Goal: Task Accomplishment & Management: Complete application form

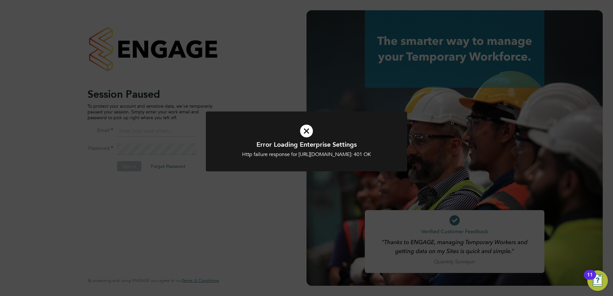
type input "jamesc@educationmattersgroup.co.uk"
click at [303, 133] on icon at bounding box center [306, 131] width 167 height 25
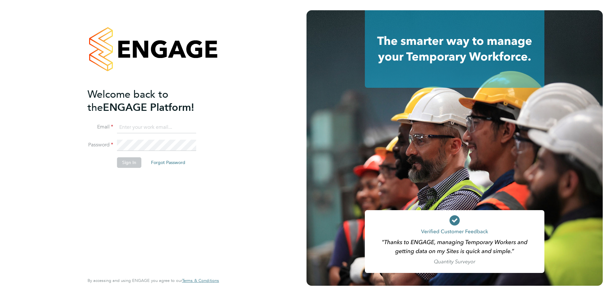
type input "[EMAIL_ADDRESS][DOMAIN_NAME]"
drag, startPoint x: 330, startPoint y: 0, endPoint x: 130, endPoint y: 166, distance: 259.5
click at [131, 166] on button "Sign In" at bounding box center [129, 162] width 24 height 10
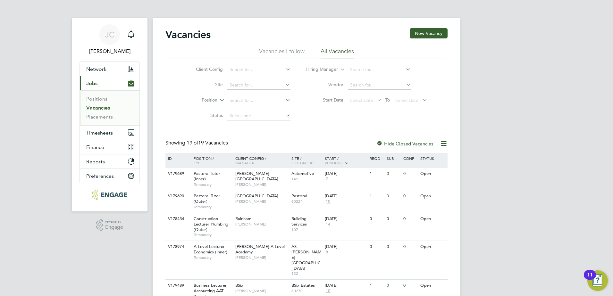
click at [267, 52] on li "Vacancies I follow" at bounding box center [282, 53] width 46 height 12
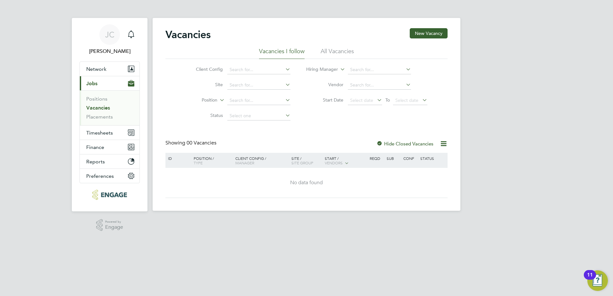
click at [378, 142] on div at bounding box center [379, 144] width 6 height 6
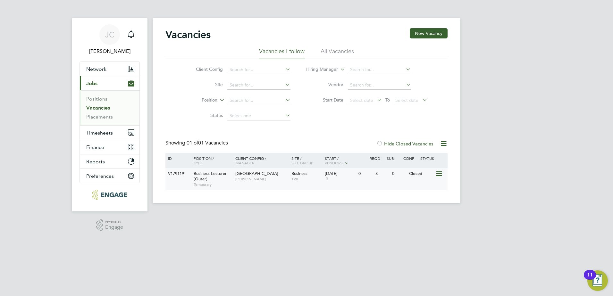
click at [210, 174] on span "Business Lecturer (Outer)" at bounding box center [210, 176] width 33 height 11
click at [325, 47] on li "All Vacancies" at bounding box center [337, 53] width 33 height 12
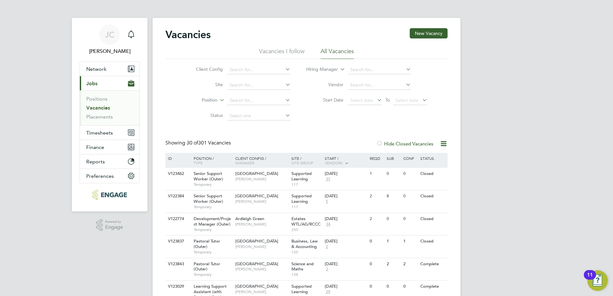
click at [380, 141] on div at bounding box center [379, 144] width 6 height 6
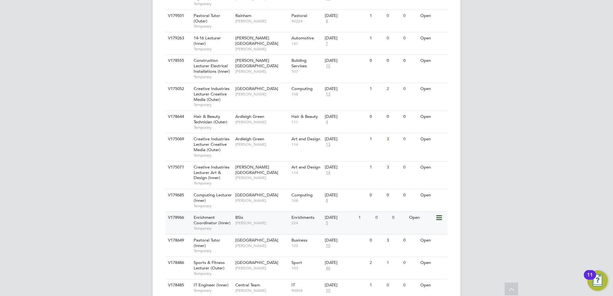
scroll to position [351, 0]
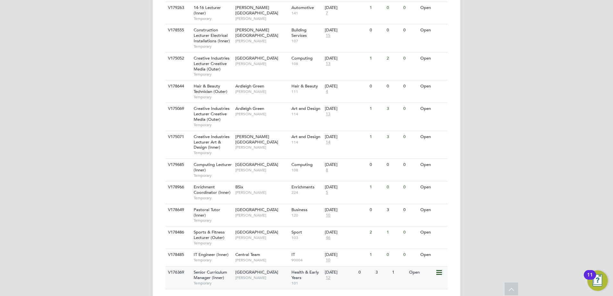
click at [196, 270] on span "Senior Curriculum Manager (Inner)" at bounding box center [210, 275] width 33 height 11
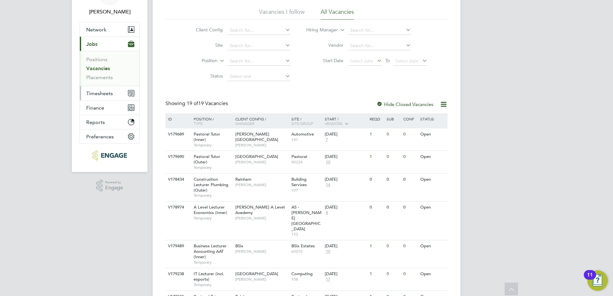
scroll to position [0, 0]
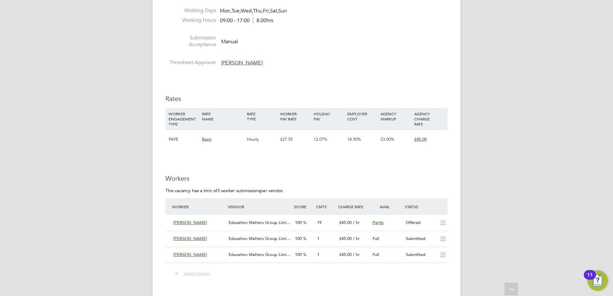
scroll to position [796, 0]
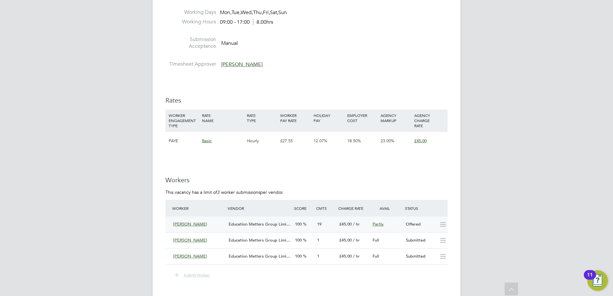
click at [447, 226] on icon at bounding box center [443, 224] width 8 height 5
click at [409, 222] on div "Offered" at bounding box center [419, 224] width 33 height 11
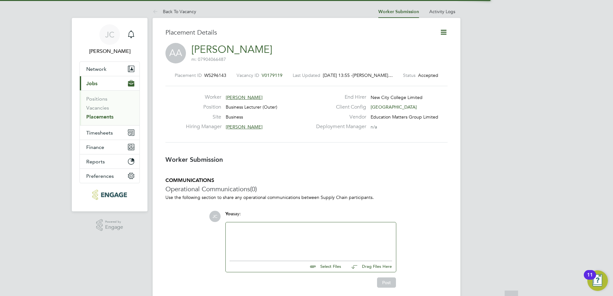
scroll to position [6, 45]
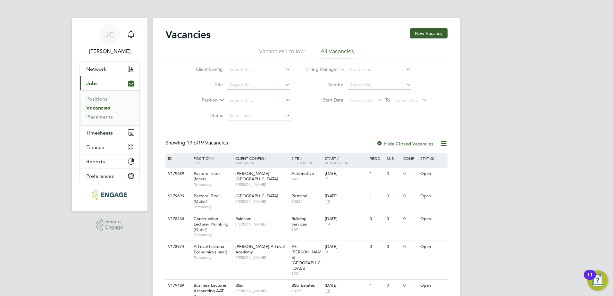
click at [386, 143] on label "Hide Closed Vacancies" at bounding box center [404, 144] width 57 height 6
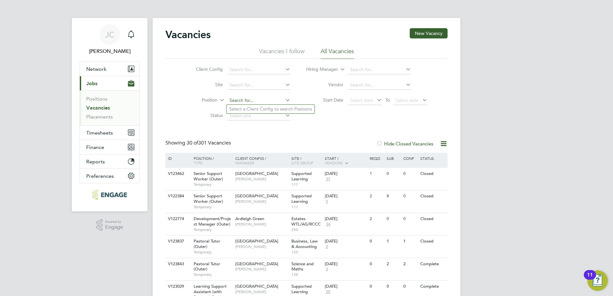
click at [264, 99] on input at bounding box center [258, 100] width 63 height 9
click at [284, 99] on icon at bounding box center [284, 100] width 0 height 9
click at [284, 100] on icon at bounding box center [284, 100] width 0 height 9
click at [284, 88] on icon at bounding box center [284, 84] width 0 height 9
click at [327, 115] on div "Client Config Site Position Status Hiring Manager Vendor Start Date Select date…" at bounding box center [306, 91] width 282 height 65
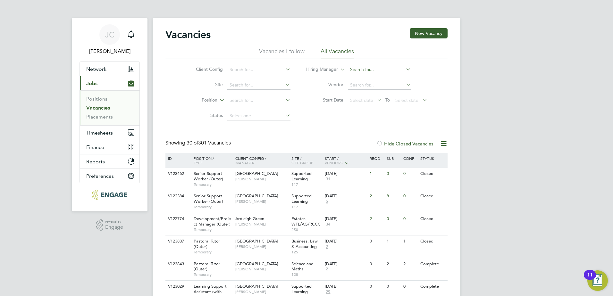
click at [383, 69] on input at bounding box center [379, 69] width 63 height 9
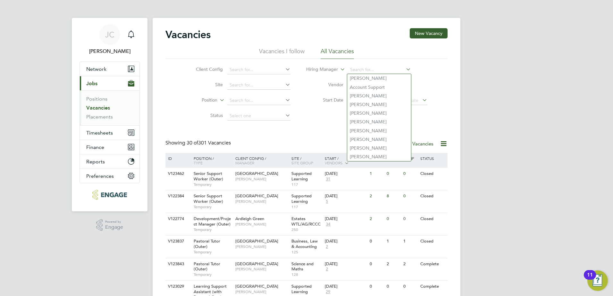
click at [321, 93] on li "Vendor" at bounding box center [366, 85] width 137 height 15
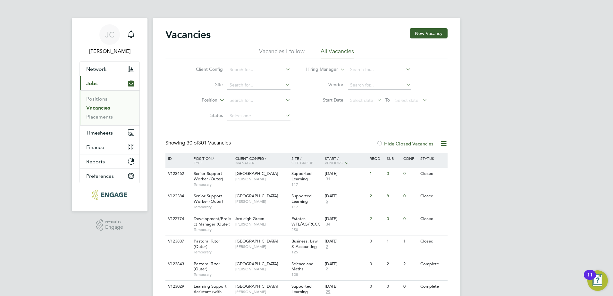
click at [284, 69] on icon at bounding box center [284, 69] width 0 height 9
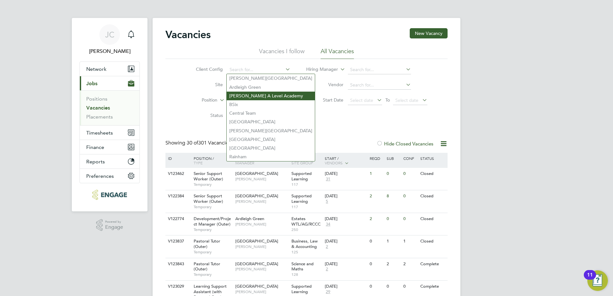
click at [274, 92] on li "Attlee A Level Academy" at bounding box center [271, 96] width 88 height 9
type input "[PERSON_NAME] A Level Academy"
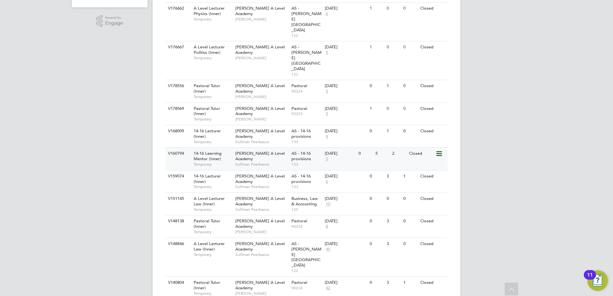
scroll to position [211, 0]
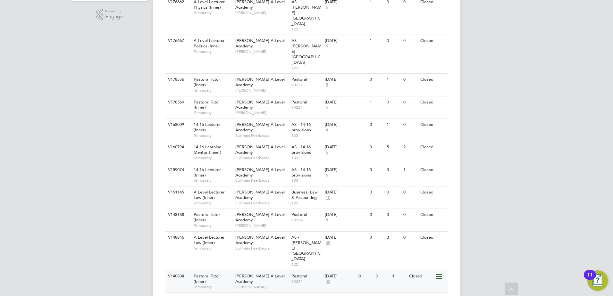
click at [202, 273] on span "Pastoral Tutor (Inner)" at bounding box center [207, 278] width 27 height 11
click at [225, 232] on div "A Level Lecturer Law (Inner) Temporary" at bounding box center [211, 243] width 45 height 22
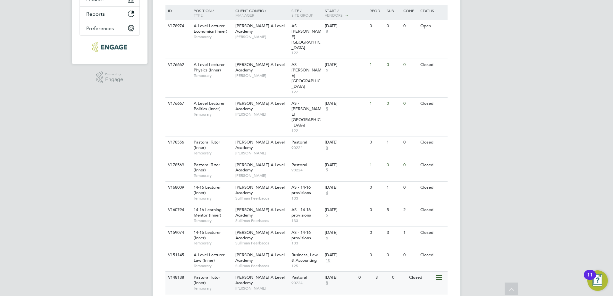
scroll to position [146, 0]
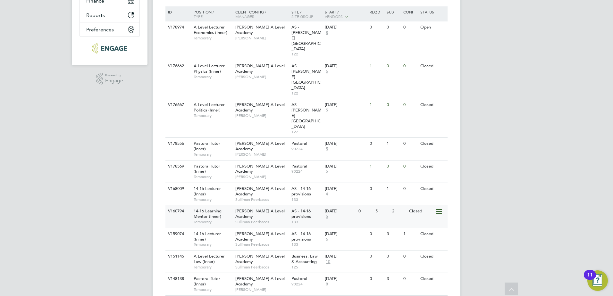
click at [237, 208] on span "[PERSON_NAME] A Level Academy" at bounding box center [259, 213] width 49 height 11
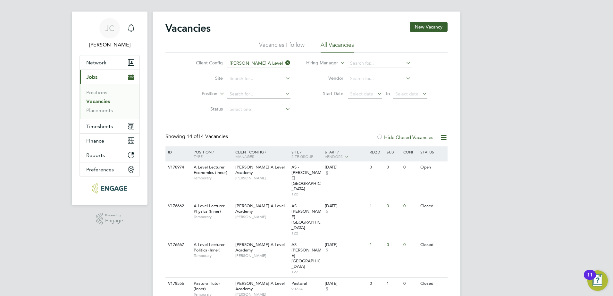
scroll to position [0, 0]
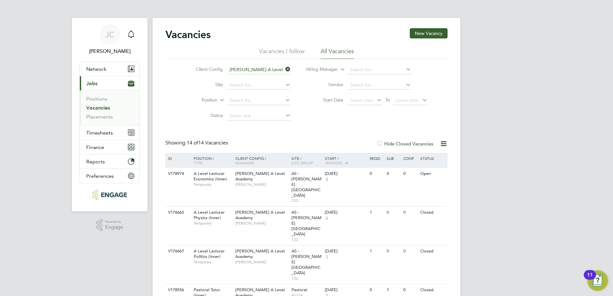
click at [400, 143] on label "Hide Closed Vacancies" at bounding box center [404, 144] width 57 height 6
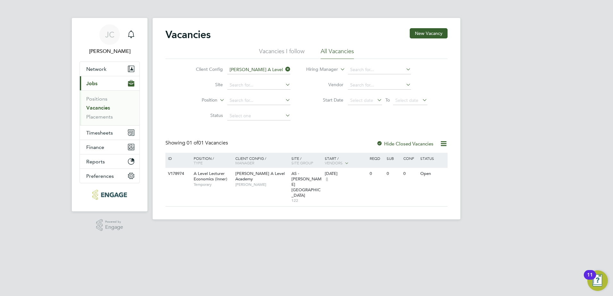
click at [99, 107] on link "Vacancies" at bounding box center [98, 108] width 24 height 6
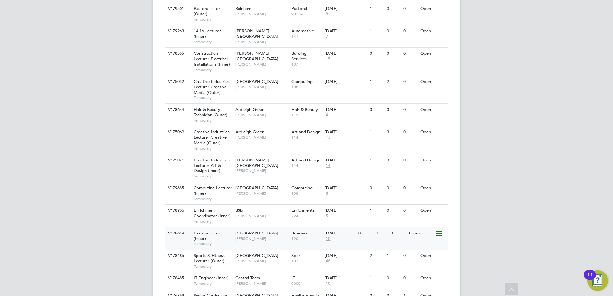
scroll to position [351, 0]
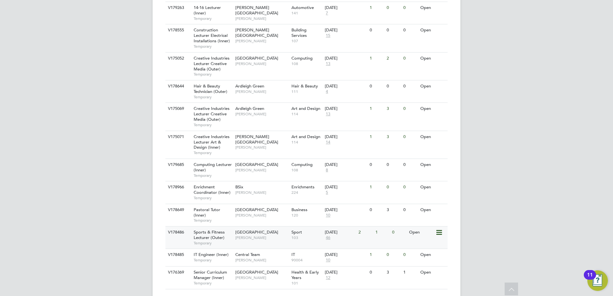
click at [240, 230] on span "[GEOGRAPHIC_DATA]" at bounding box center [256, 232] width 43 height 5
click at [212, 207] on span "Pastoral Tutor (Inner)" at bounding box center [207, 212] width 27 height 11
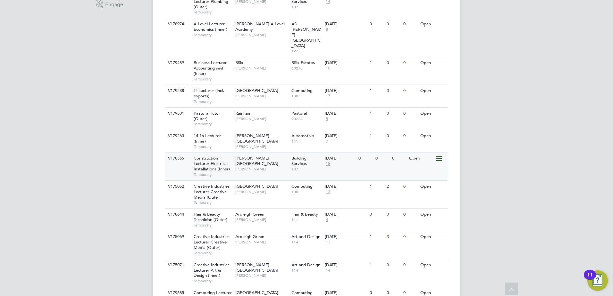
scroll to position [159, 0]
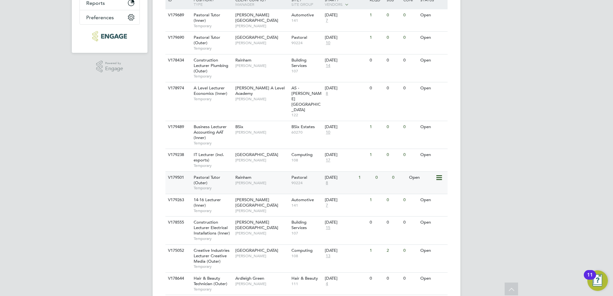
click at [246, 175] on span "Rainham" at bounding box center [243, 177] width 16 height 5
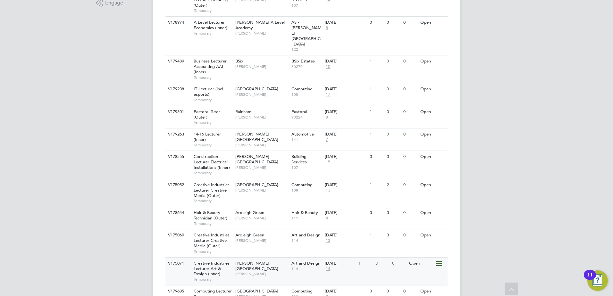
scroll to position [351, 0]
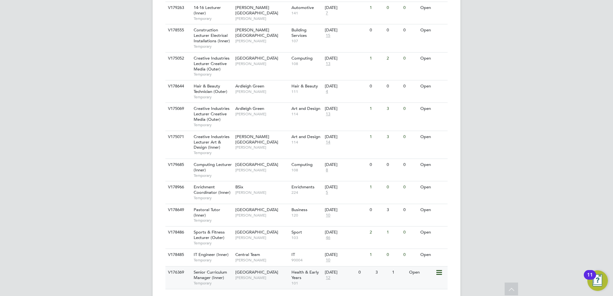
click at [209, 270] on span "Senior Curriculum Manager (Inner)" at bounding box center [210, 275] width 33 height 11
click at [205, 270] on span "Senior Curriculum Manager (Inner)" at bounding box center [210, 275] width 33 height 11
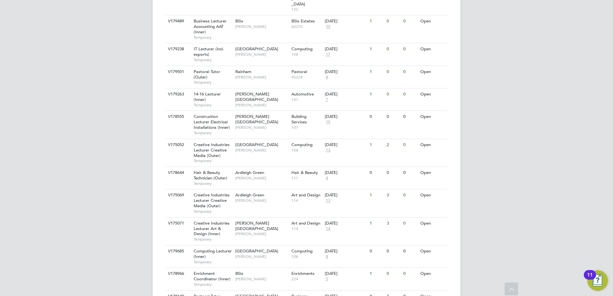
scroll to position [287, 0]
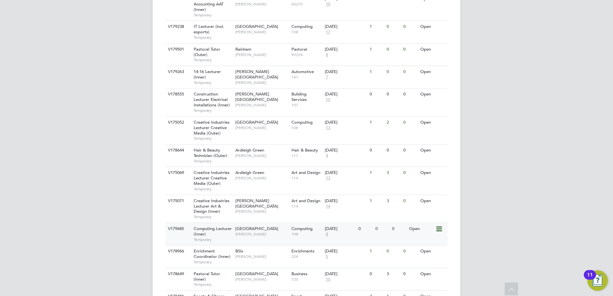
click at [216, 226] on span "Computing Lecturer (Inner)" at bounding box center [213, 231] width 38 height 11
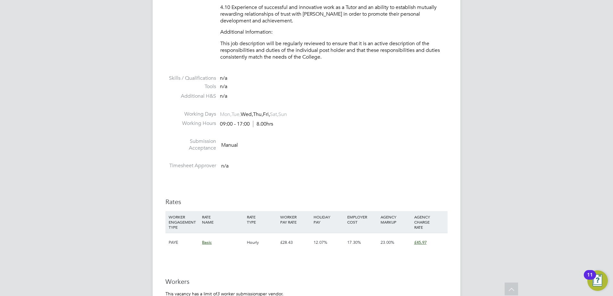
scroll to position [639, 0]
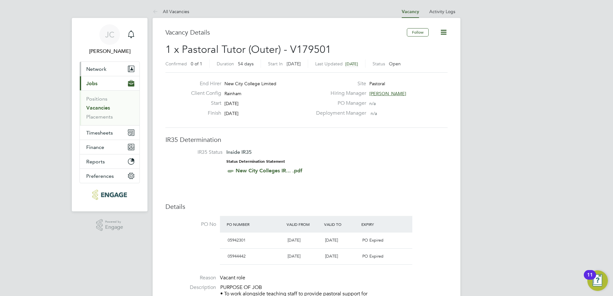
click at [108, 69] on button "Network" at bounding box center [110, 69] width 60 height 14
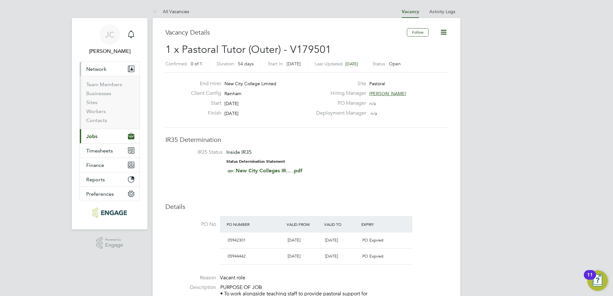
click at [100, 115] on li "Workers" at bounding box center [110, 112] width 48 height 9
click at [93, 109] on link "Workers" at bounding box center [96, 111] width 20 height 6
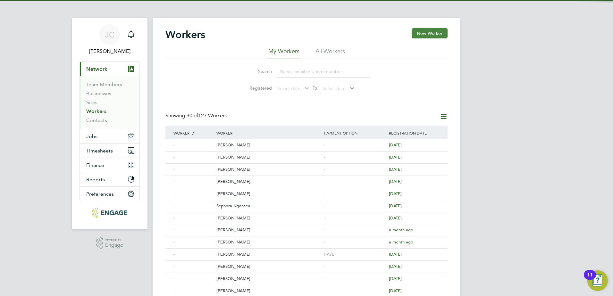
click at [420, 30] on button "New Worker" at bounding box center [430, 33] width 36 height 10
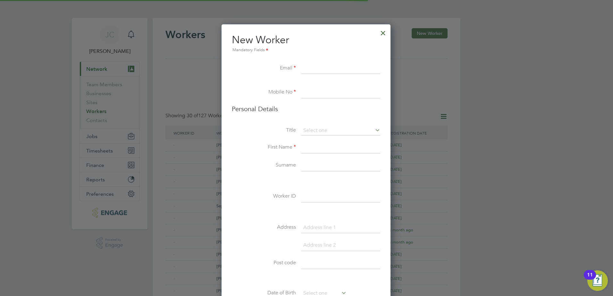
scroll to position [542, 170]
paste input "serdemarif@gmail.com"
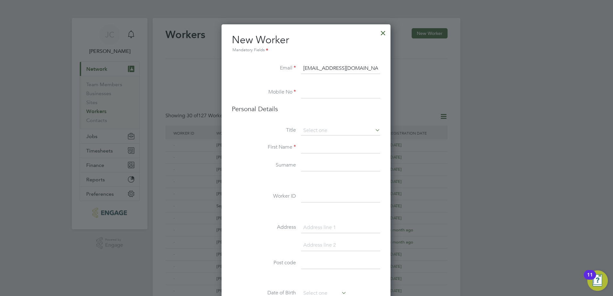
type input "serdemarif@gmail.com"
click at [312, 95] on input at bounding box center [340, 93] width 79 height 12
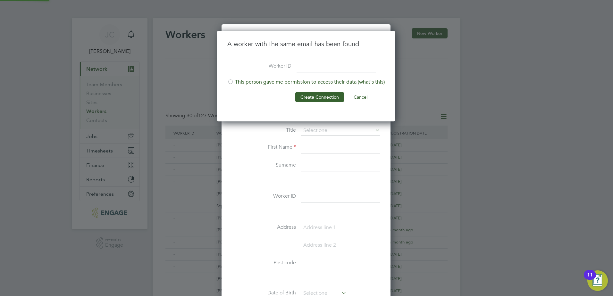
scroll to position [91, 179]
click at [358, 96] on button "Cancel" at bounding box center [360, 97] width 24 height 10
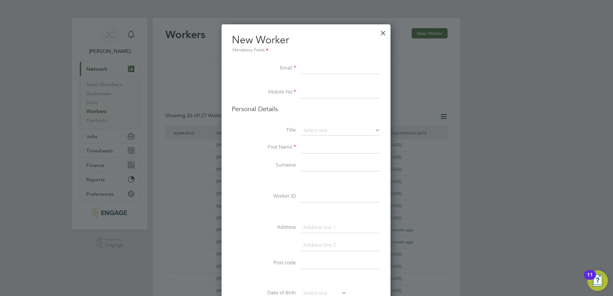
click at [385, 32] on div at bounding box center [383, 32] width 12 height 12
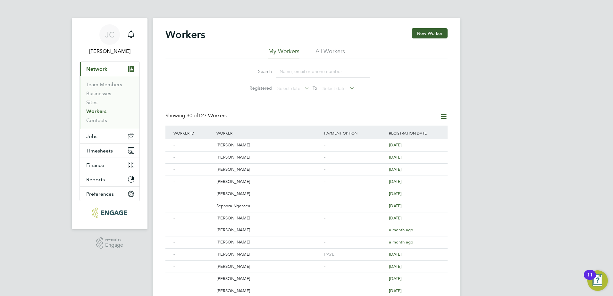
click at [293, 52] on li "My Workers" at bounding box center [283, 53] width 31 height 12
click at [288, 71] on input at bounding box center [323, 71] width 94 height 13
click at [197, 79] on div "Search Registered Select date To Select date" at bounding box center [306, 78] width 282 height 38
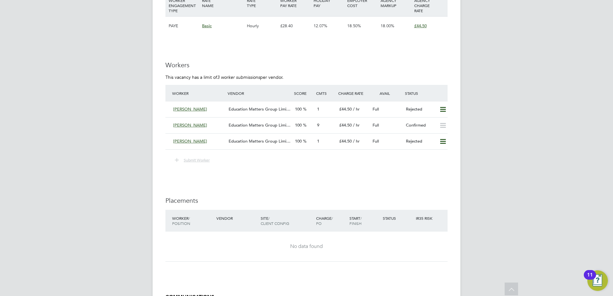
scroll to position [881, 0]
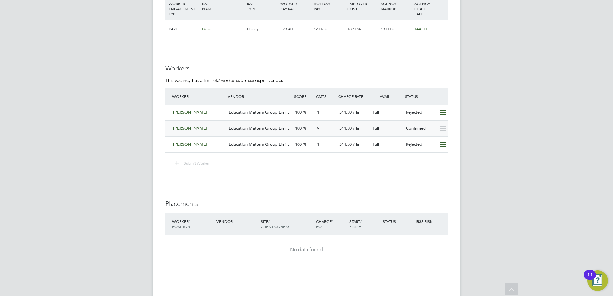
click at [240, 126] on span "Education Matters Group Limi…" at bounding box center [260, 128] width 62 height 5
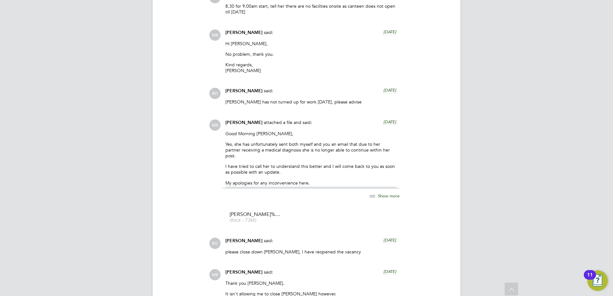
click at [385, 196] on span "Show more" at bounding box center [388, 195] width 21 height 5
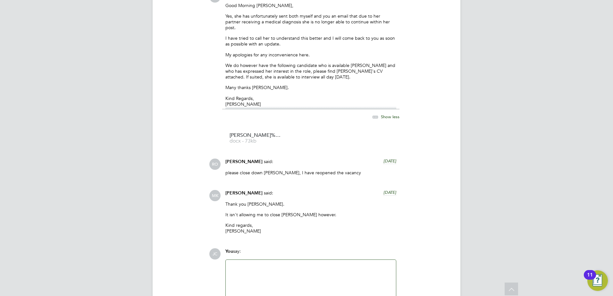
scroll to position [2499, 0]
click at [256, 138] on span "Katie%20Langford-Senior%20Curriculum%20Manager-EMG%20CV" at bounding box center [255, 137] width 51 height 5
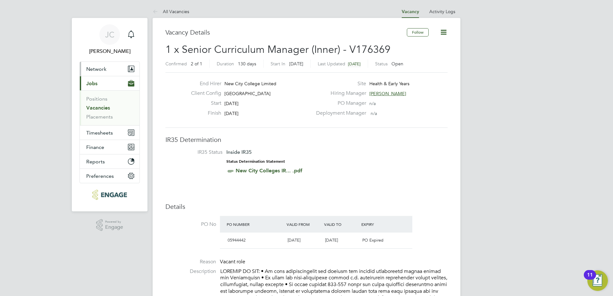
click at [99, 72] on span "Network" at bounding box center [96, 69] width 20 height 6
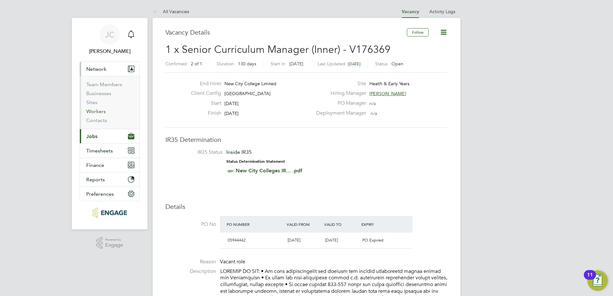
click at [96, 113] on link "Workers" at bounding box center [96, 111] width 20 height 6
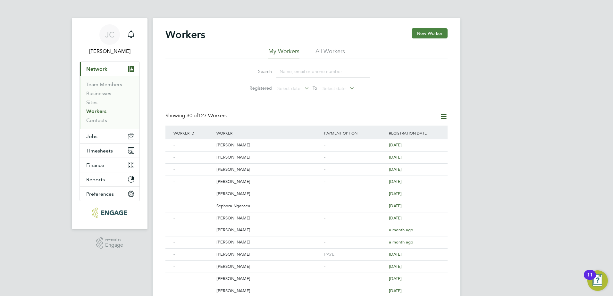
click at [422, 31] on button "New Worker" at bounding box center [430, 33] width 36 height 10
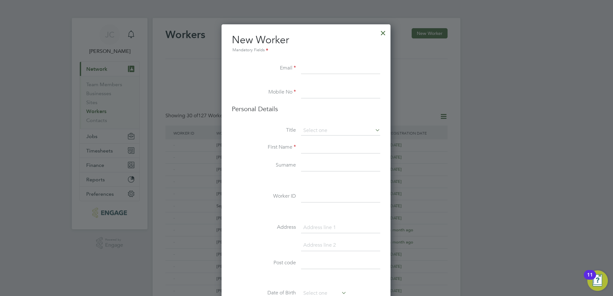
scroll to position [542, 170]
paste input "[EMAIL_ADDRESS][DOMAIN_NAME]"
type input "[EMAIL_ADDRESS][DOMAIN_NAME]"
click at [311, 93] on input at bounding box center [340, 93] width 79 height 12
click at [386, 32] on div at bounding box center [383, 32] width 12 height 12
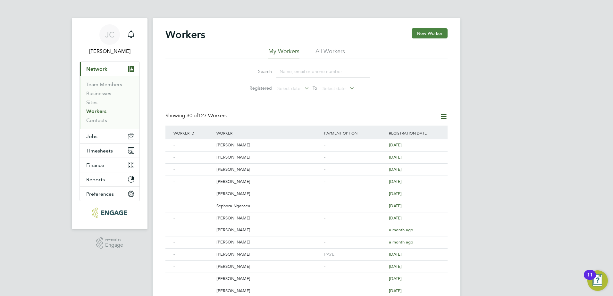
click at [423, 35] on button "New Worker" at bounding box center [430, 33] width 36 height 10
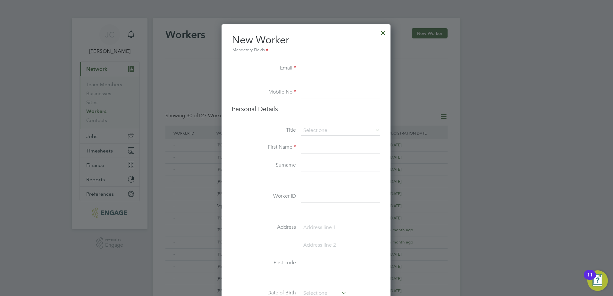
paste input "[EMAIL_ADDRESS][DOMAIN_NAME]"
type input "[EMAIL_ADDRESS][DOMAIN_NAME]"
click at [309, 93] on input at bounding box center [340, 93] width 79 height 12
paste input "07776 796 652"
type input "07776 796 652"
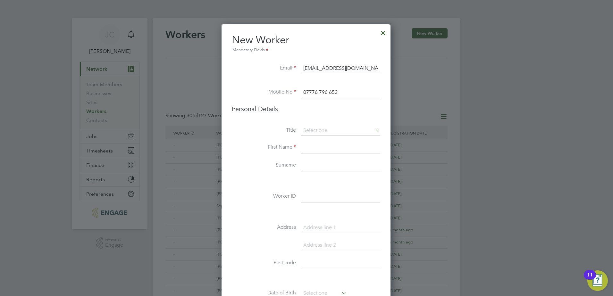
click at [317, 149] on input at bounding box center [340, 148] width 79 height 12
type input "Serdem"
click at [323, 162] on input at bounding box center [340, 166] width 79 height 12
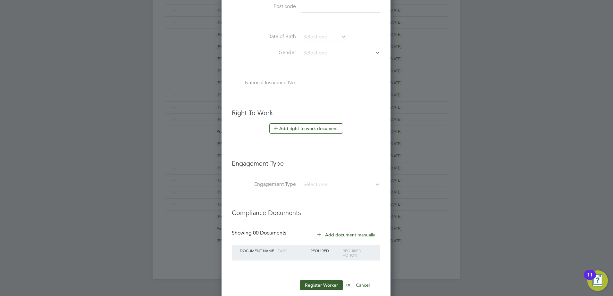
scroll to position [270, 0]
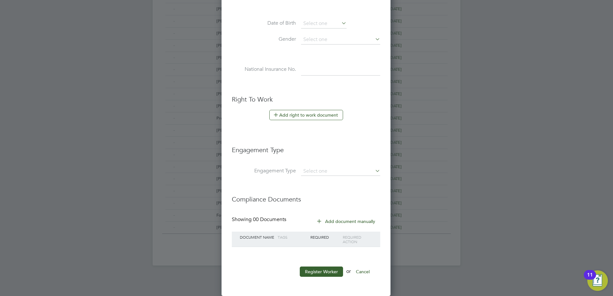
type input "[PERSON_NAME]"
click at [330, 178] on li "Engagement Type" at bounding box center [306, 174] width 148 height 15
click at [330, 172] on input at bounding box center [340, 171] width 79 height 9
click at [330, 171] on input at bounding box center [340, 171] width 79 height 9
click at [255, 174] on label "Engagement Type" at bounding box center [264, 171] width 64 height 7
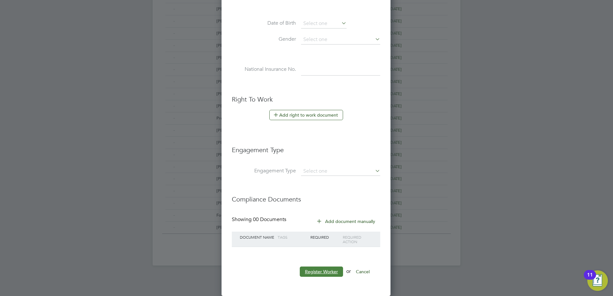
click at [321, 273] on button "Register Worker" at bounding box center [321, 272] width 43 height 10
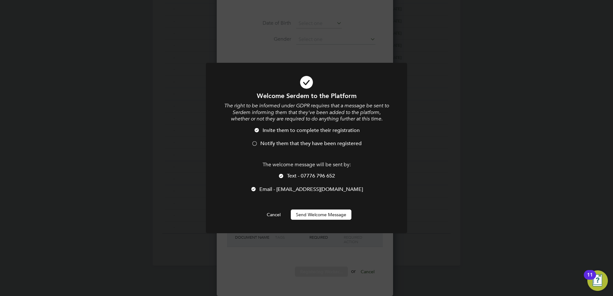
scroll to position [542, 170]
click at [305, 213] on button "Send Welcome Message" at bounding box center [321, 215] width 61 height 10
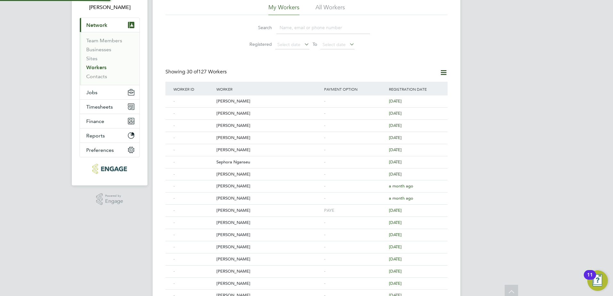
scroll to position [0, 0]
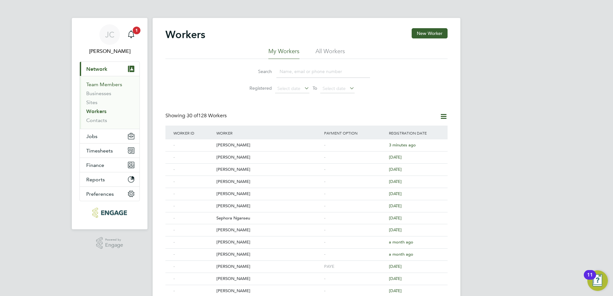
click at [106, 86] on link "Team Members" at bounding box center [104, 84] width 36 height 6
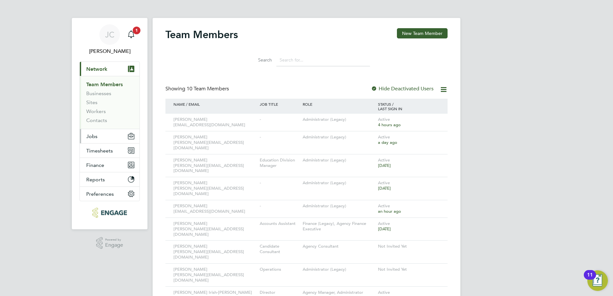
click at [106, 135] on button "Jobs" at bounding box center [110, 136] width 60 height 14
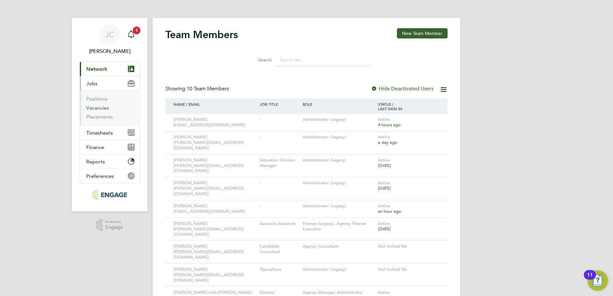
click at [96, 106] on link "Vacancies" at bounding box center [97, 108] width 23 height 6
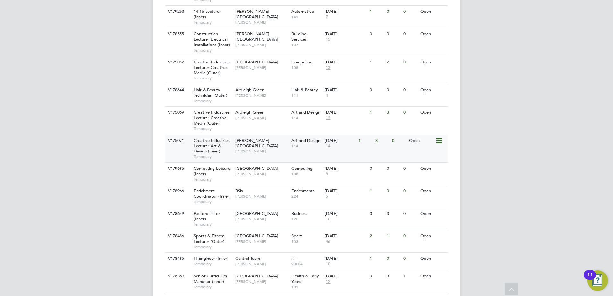
scroll to position [351, 0]
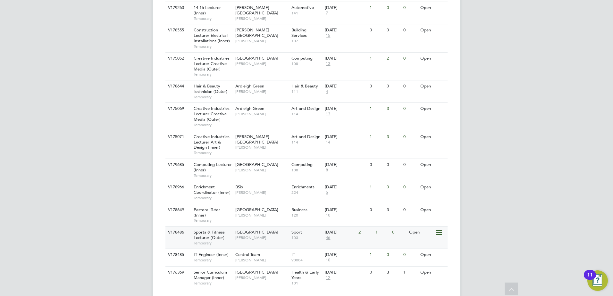
click at [216, 230] on span "Sports & Fitness Lecturer (Outer)" at bounding box center [209, 235] width 31 height 11
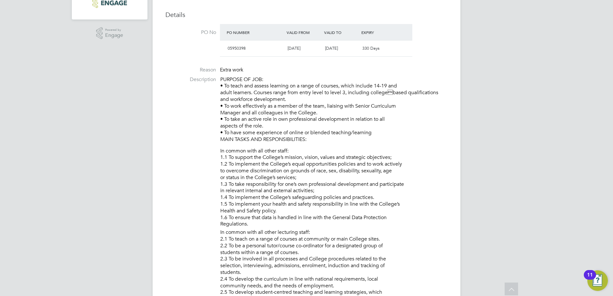
scroll to position [32, 0]
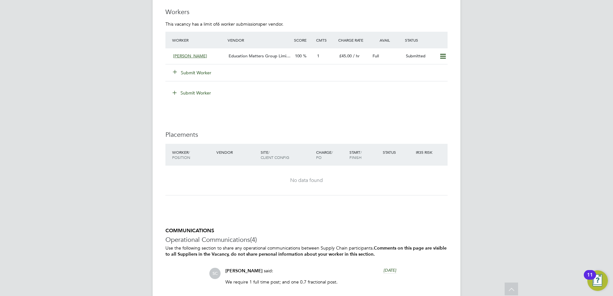
scroll to position [1186, 0]
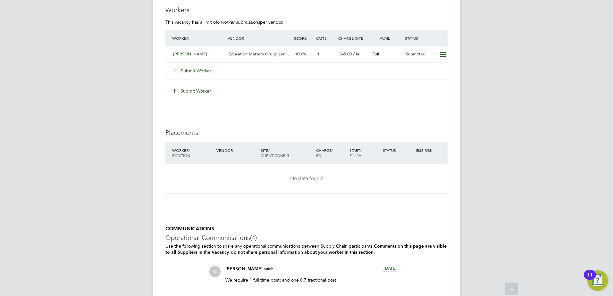
click at [193, 71] on button "Submit Worker" at bounding box center [192, 71] width 38 height 6
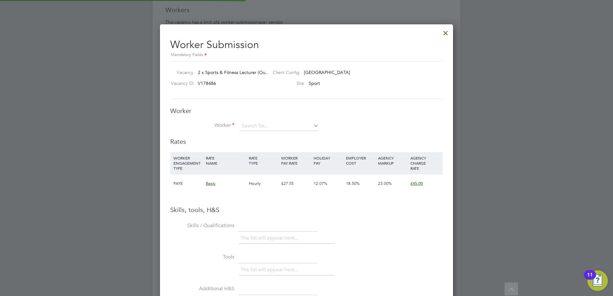
scroll to position [3, 3]
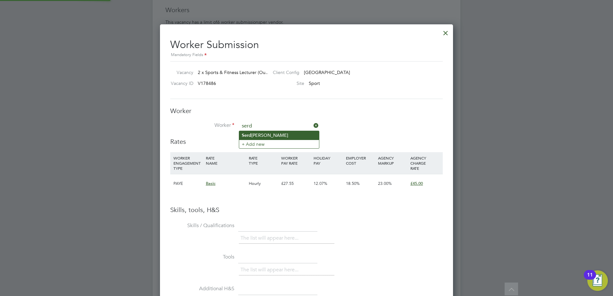
click at [272, 133] on li "Serd [PERSON_NAME]" at bounding box center [279, 135] width 80 height 9
type input "[PERSON_NAME]"
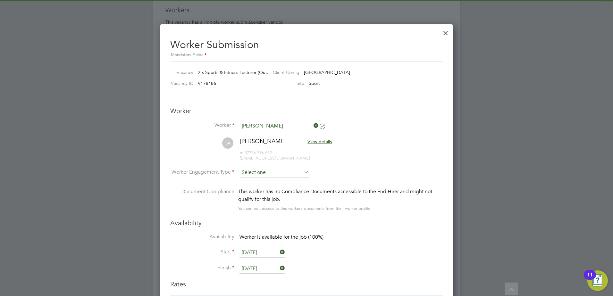
click at [264, 173] on input at bounding box center [274, 173] width 70 height 10
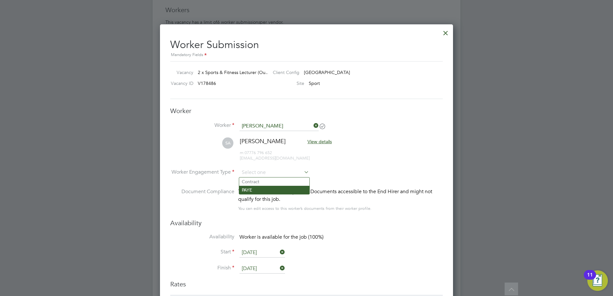
click at [263, 188] on li "PAYE" at bounding box center [274, 190] width 70 height 8
type input "PAYE"
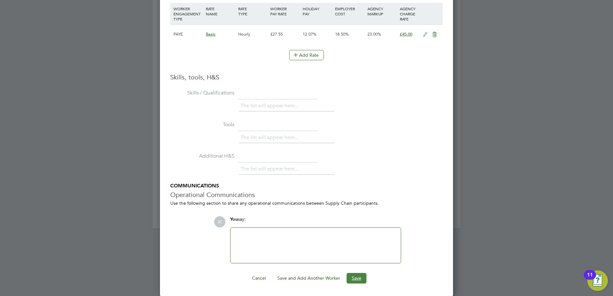
click at [362, 279] on button "Save" at bounding box center [357, 278] width 20 height 10
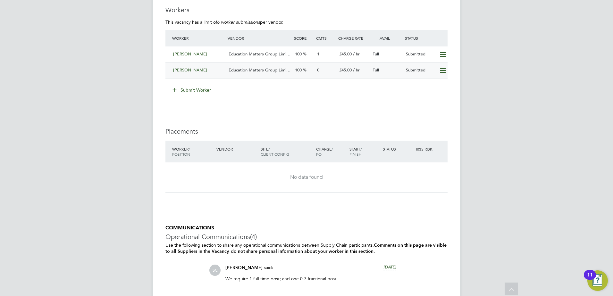
click at [236, 72] on span "Education Matters Group Limi…" at bounding box center [260, 69] width 62 height 5
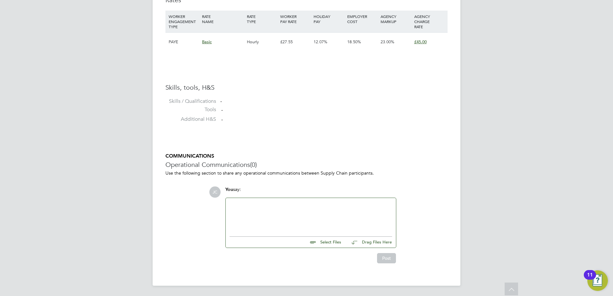
click at [240, 203] on div at bounding box center [311, 216] width 163 height 28
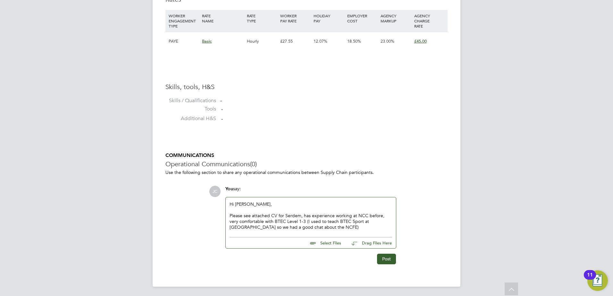
click at [276, 221] on div "Please see attached CV for Serdem, has experience working at NCC before, very c…" at bounding box center [311, 222] width 163 height 18
click at [343, 227] on div "Please see attached CV for Serdem, has experience working at NCC before, very c…" at bounding box center [311, 222] width 163 height 18
drag, startPoint x: 341, startPoint y: 228, endPoint x: 331, endPoint y: 226, distance: 10.1
click at [331, 226] on div "Please see attached CV for Serdem, has experience working at NCC before, very c…" at bounding box center [311, 222] width 163 height 18
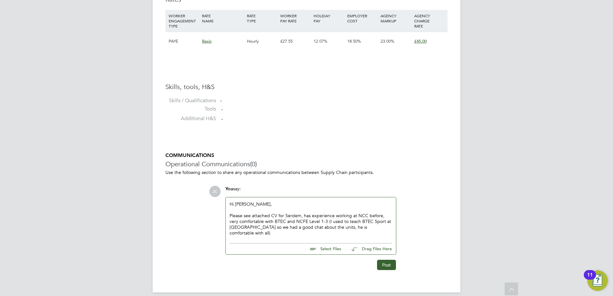
click at [243, 234] on div "Please see attached CV for Serdem, has experience working at NCC before, very c…" at bounding box center [311, 224] width 163 height 23
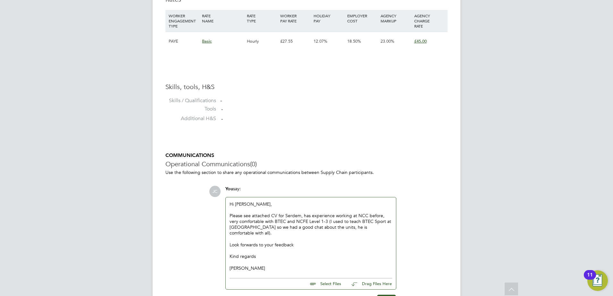
click at [238, 233] on div "Please see attached CV for Serdem, has experience working at NCC before, very c…" at bounding box center [311, 224] width 163 height 23
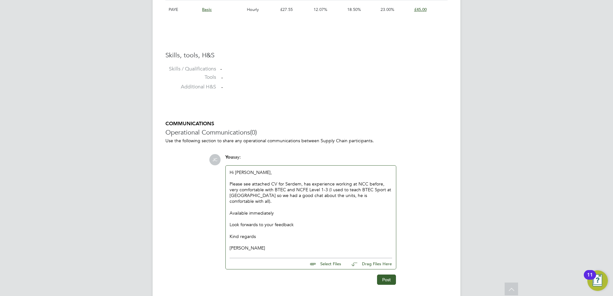
scroll to position [500, 0]
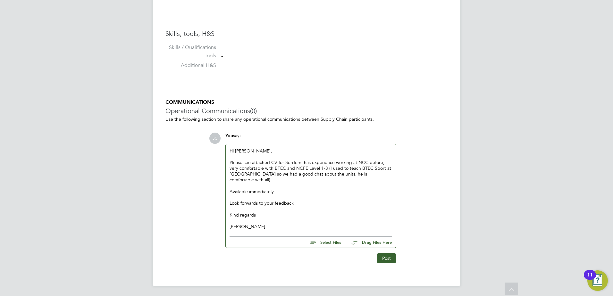
click at [315, 242] on input "file" at bounding box center [344, 241] width 96 height 9
click at [311, 242] on input "file" at bounding box center [344, 241] width 96 height 9
click at [319, 240] on input "file" at bounding box center [344, 241] width 96 height 9
type input "C:\fakepath\Serdem CV - Sport.docx"
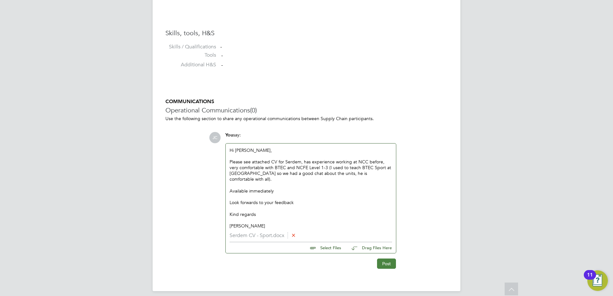
click at [381, 262] on button "Post" at bounding box center [386, 264] width 19 height 10
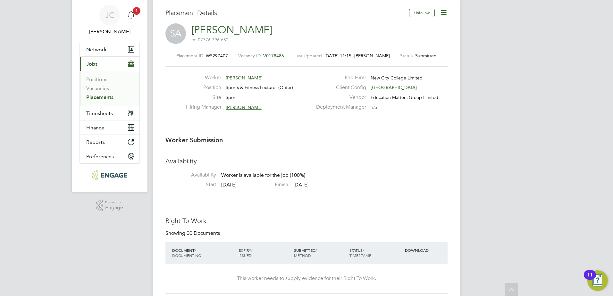
scroll to position [0, 0]
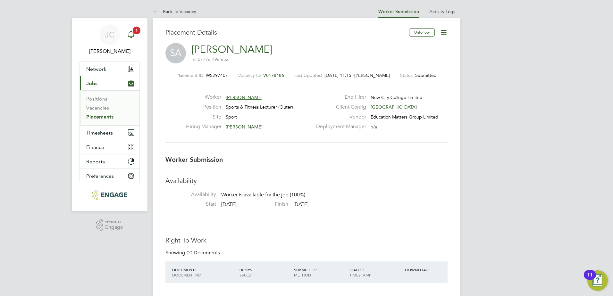
click at [130, 35] on icon "Main navigation" at bounding box center [131, 34] width 8 height 8
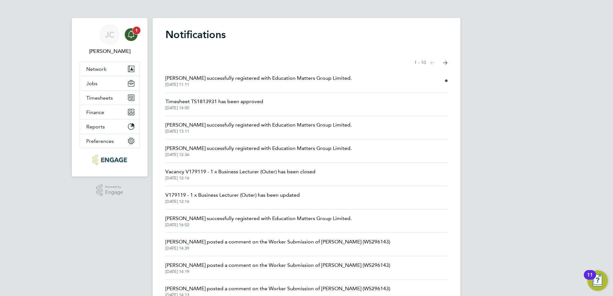
click at [130, 35] on icon "Main navigation" at bounding box center [131, 34] width 8 height 8
click at [105, 63] on button "Network" at bounding box center [110, 69] width 60 height 14
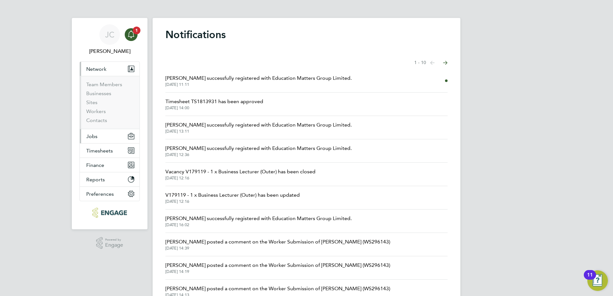
click at [99, 137] on button "Jobs" at bounding box center [110, 136] width 60 height 14
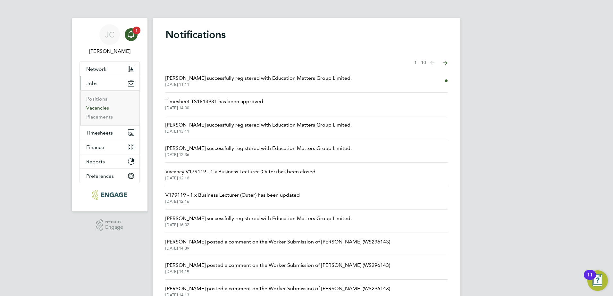
click at [98, 107] on link "Vacancies" at bounding box center [97, 108] width 23 height 6
